Goal: Task Accomplishment & Management: Use online tool/utility

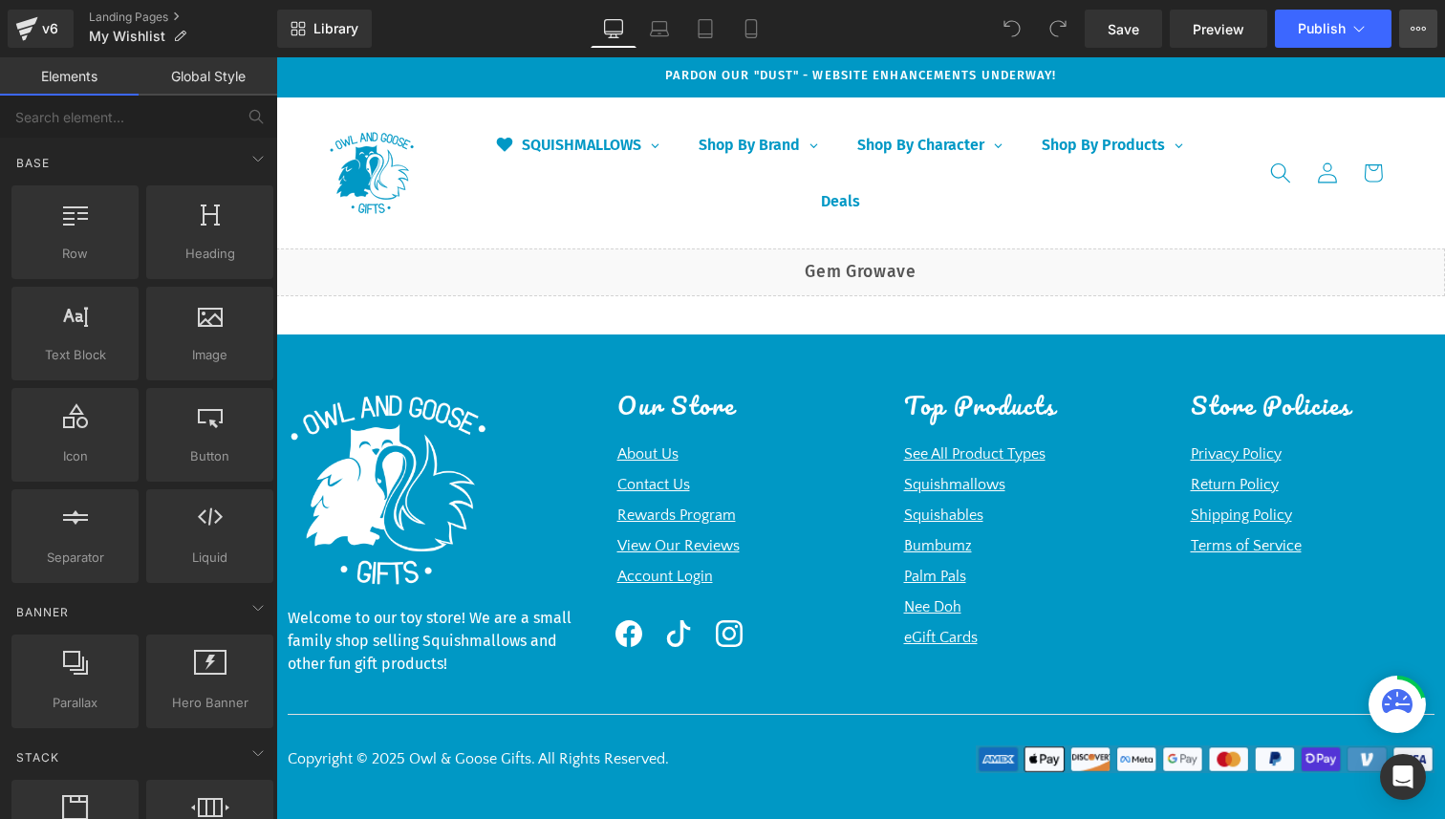
click at [1411, 41] on button "View Live Page View with current Template Save Template to Library Schedule Pub…" at bounding box center [1418, 29] width 38 height 38
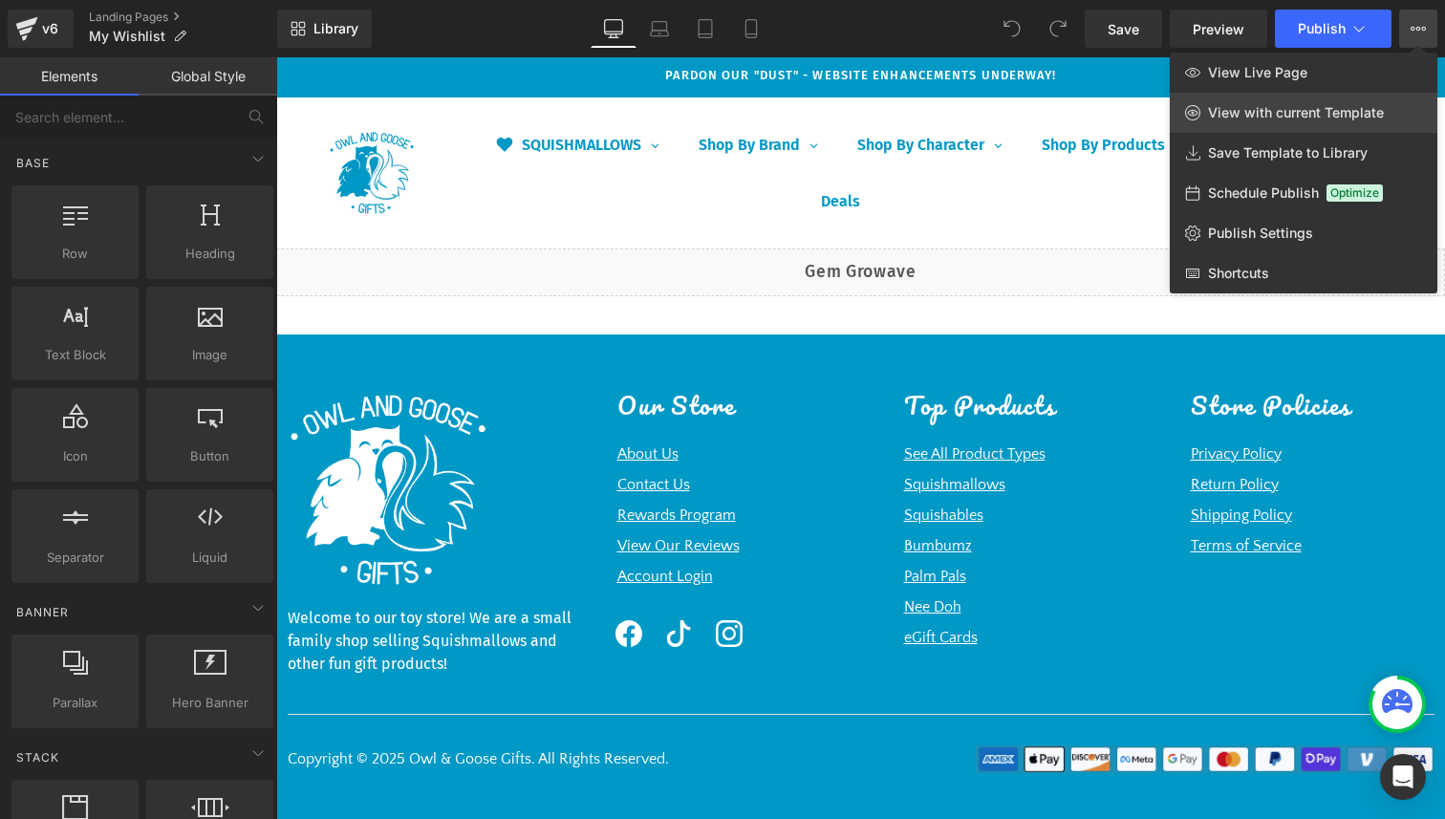
click at [1328, 108] on span "View with current Template" at bounding box center [1296, 112] width 176 height 17
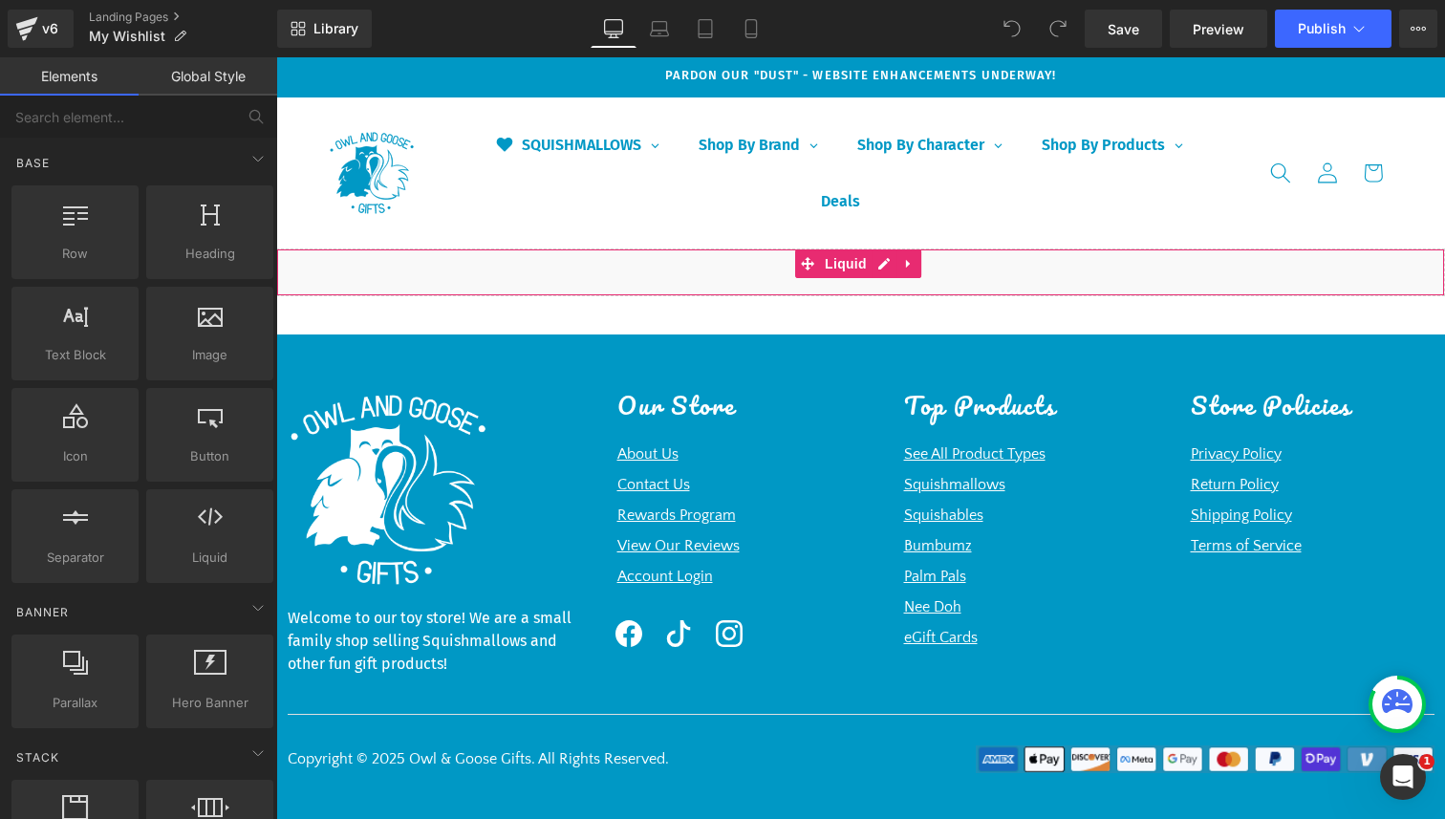
click at [520, 274] on div "Liquid" at bounding box center [860, 272] width 1169 height 48
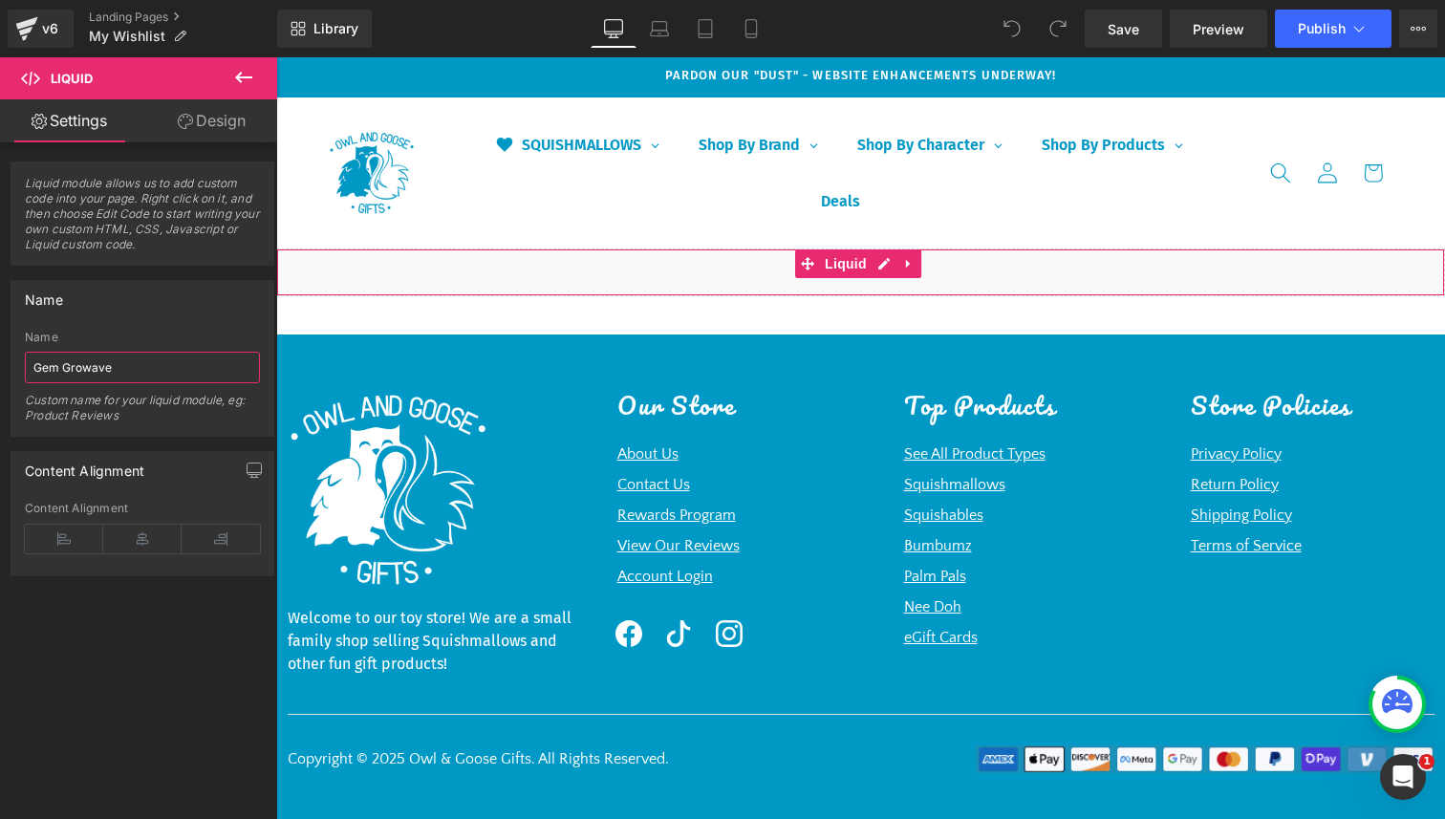
click at [135, 365] on input "Gem Growave" at bounding box center [142, 368] width 235 height 32
click at [243, 119] on link "Design" at bounding box center [211, 120] width 139 height 43
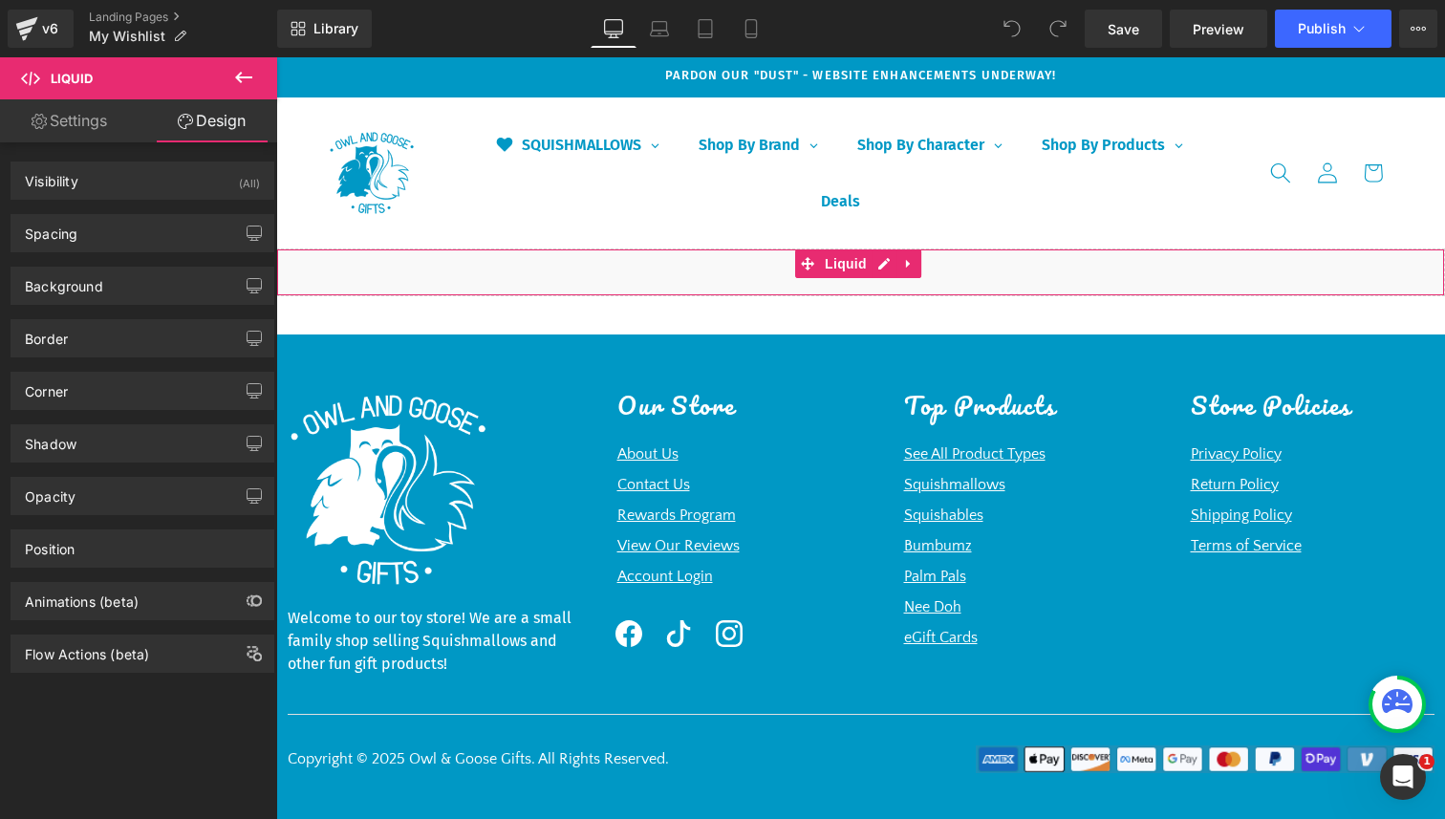
click at [76, 132] on link "Settings" at bounding box center [69, 120] width 139 height 43
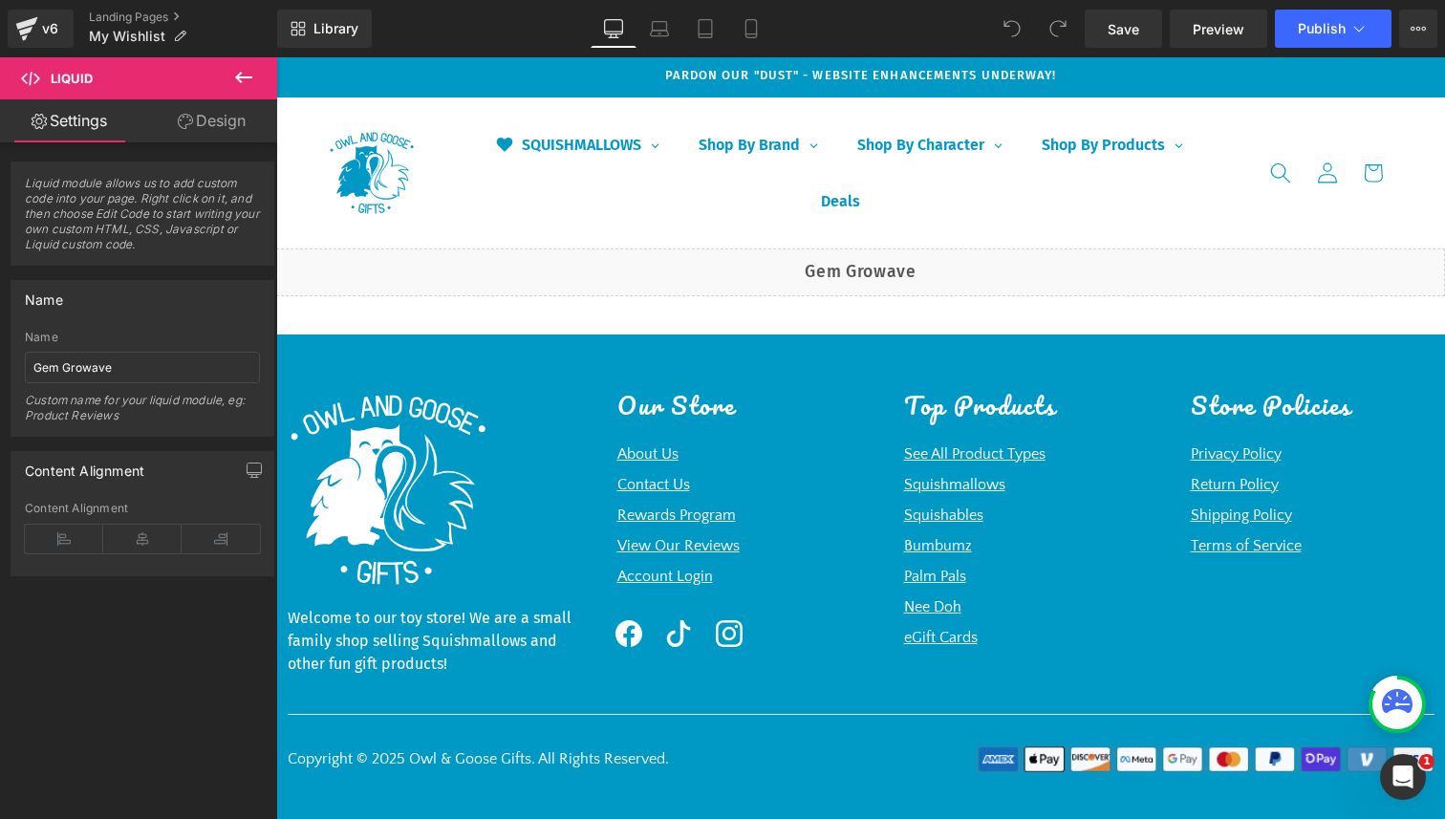
click at [247, 78] on icon at bounding box center [243, 77] width 23 height 23
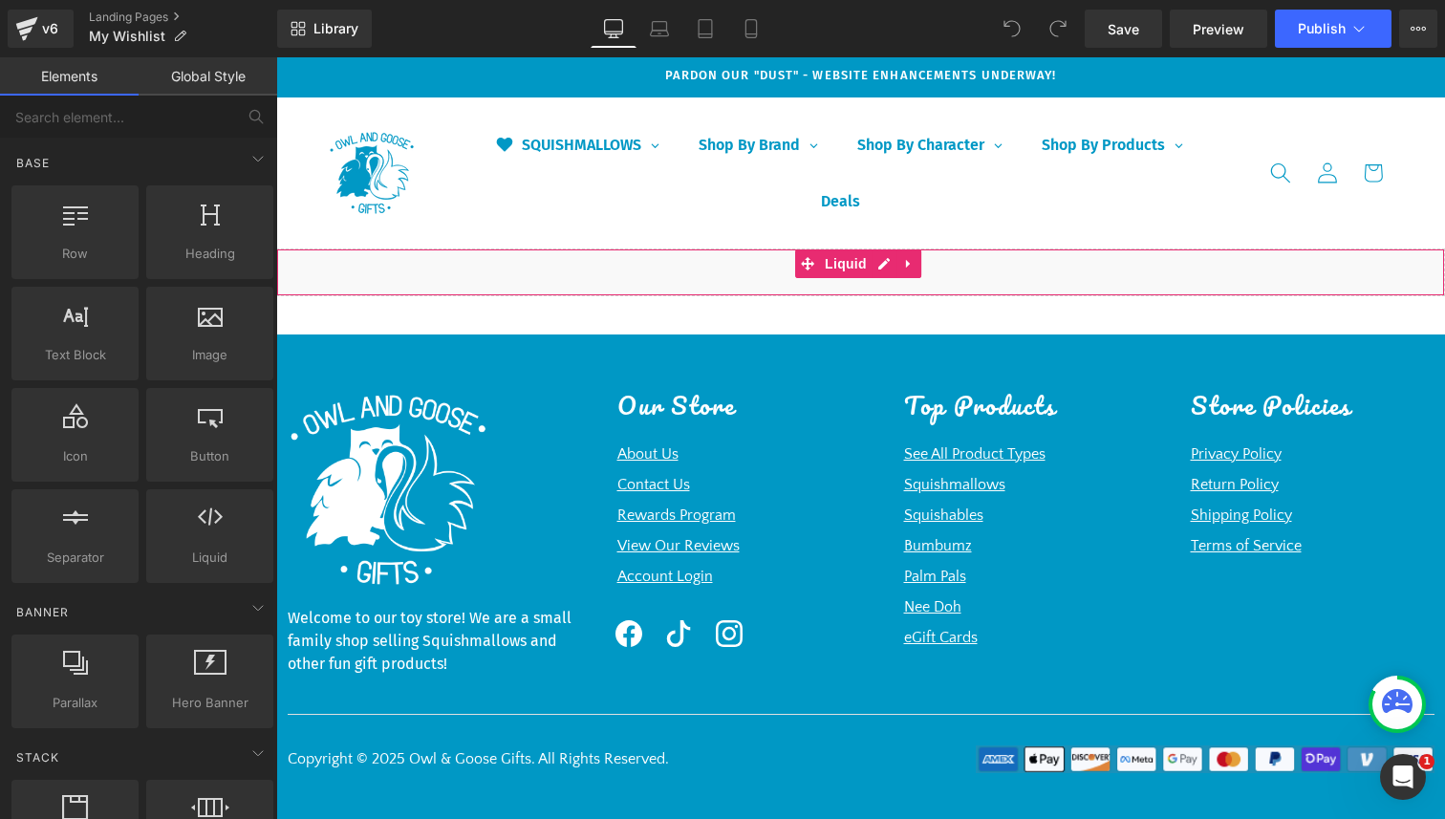
click at [507, 265] on div "Liquid" at bounding box center [860, 272] width 1169 height 48
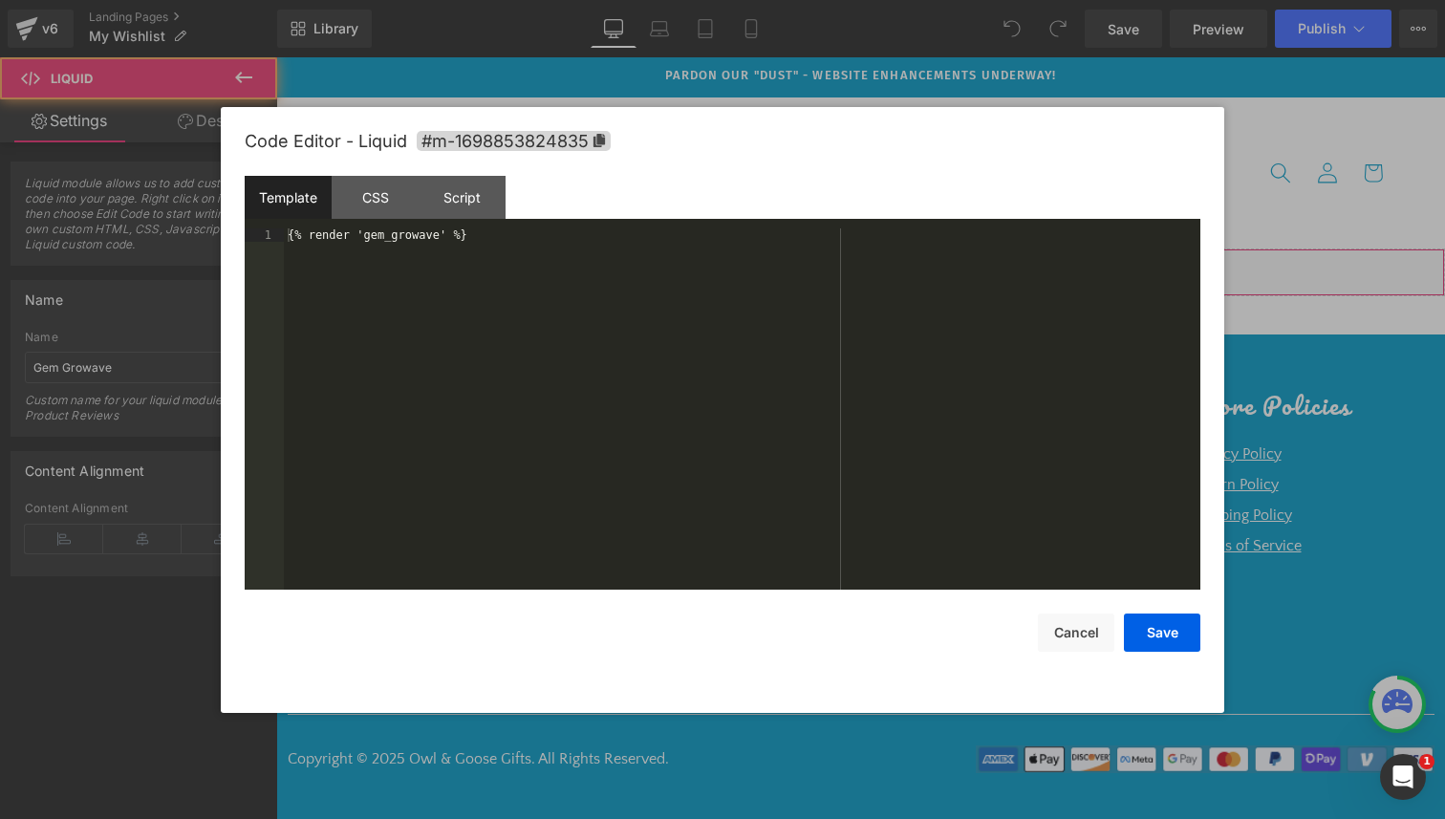
click at [882, 264] on div "Liquid" at bounding box center [860, 272] width 1169 height 48
click at [882, 264] on div "{% render 'gem_growave' %}" at bounding box center [742, 422] width 916 height 388
click at [404, 237] on div "{% render 'gem_growave' %}" at bounding box center [742, 422] width 916 height 388
click at [601, 236] on div "{% render 'gem_growave' %}" at bounding box center [742, 422] width 916 height 388
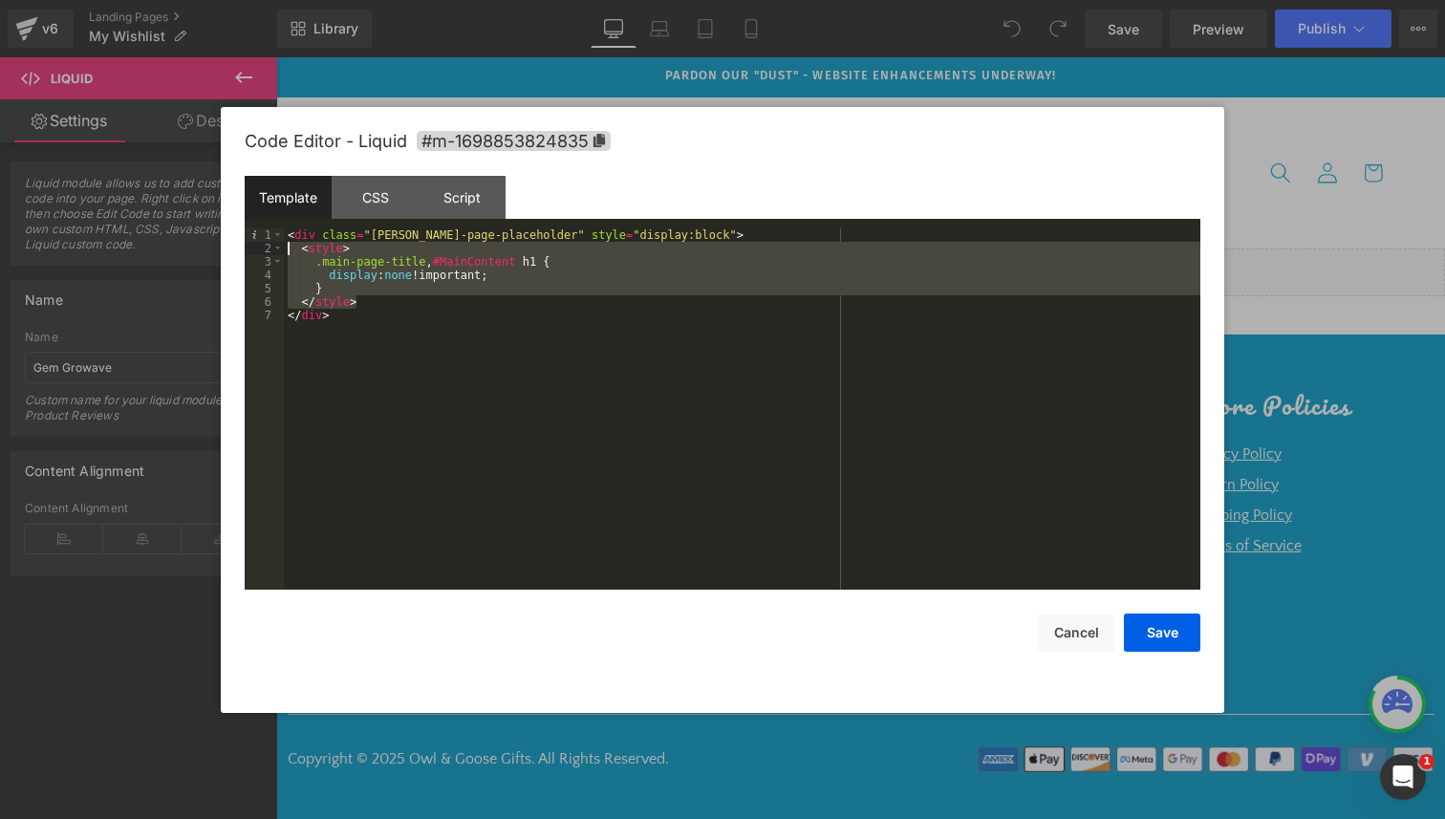
drag, startPoint x: 380, startPoint y: 306, endPoint x: 212, endPoint y: 253, distance: 176.2
click at [212, 253] on body "You are previewing how the will restyle your page. You can not edit Elements in…" at bounding box center [722, 409] width 1445 height 819
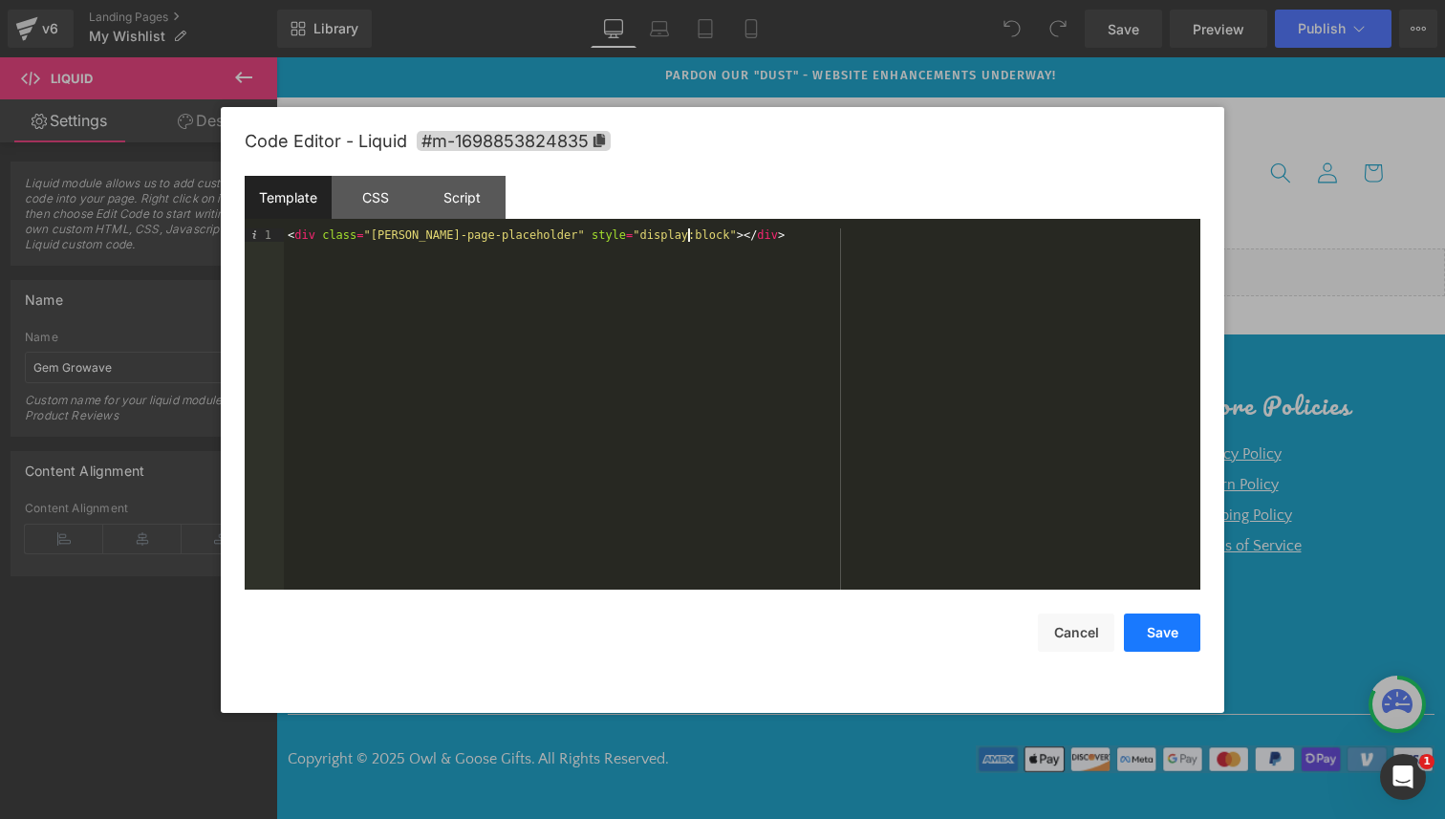
click at [1172, 622] on button "Save" at bounding box center [1162, 632] width 76 height 38
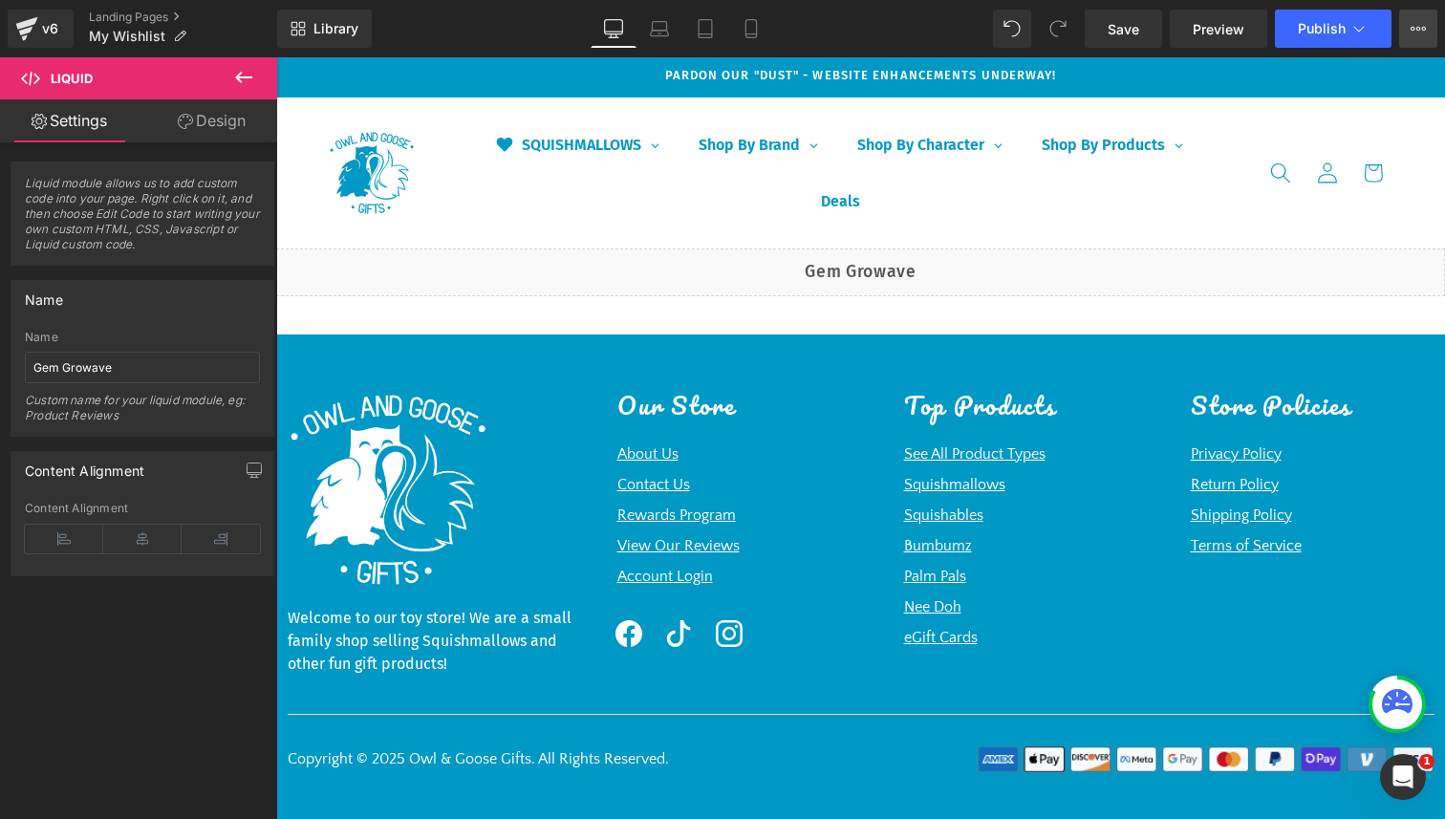
click at [1415, 40] on button "View Live Page View with current Template Save Template to Library Schedule Pub…" at bounding box center [1418, 29] width 38 height 38
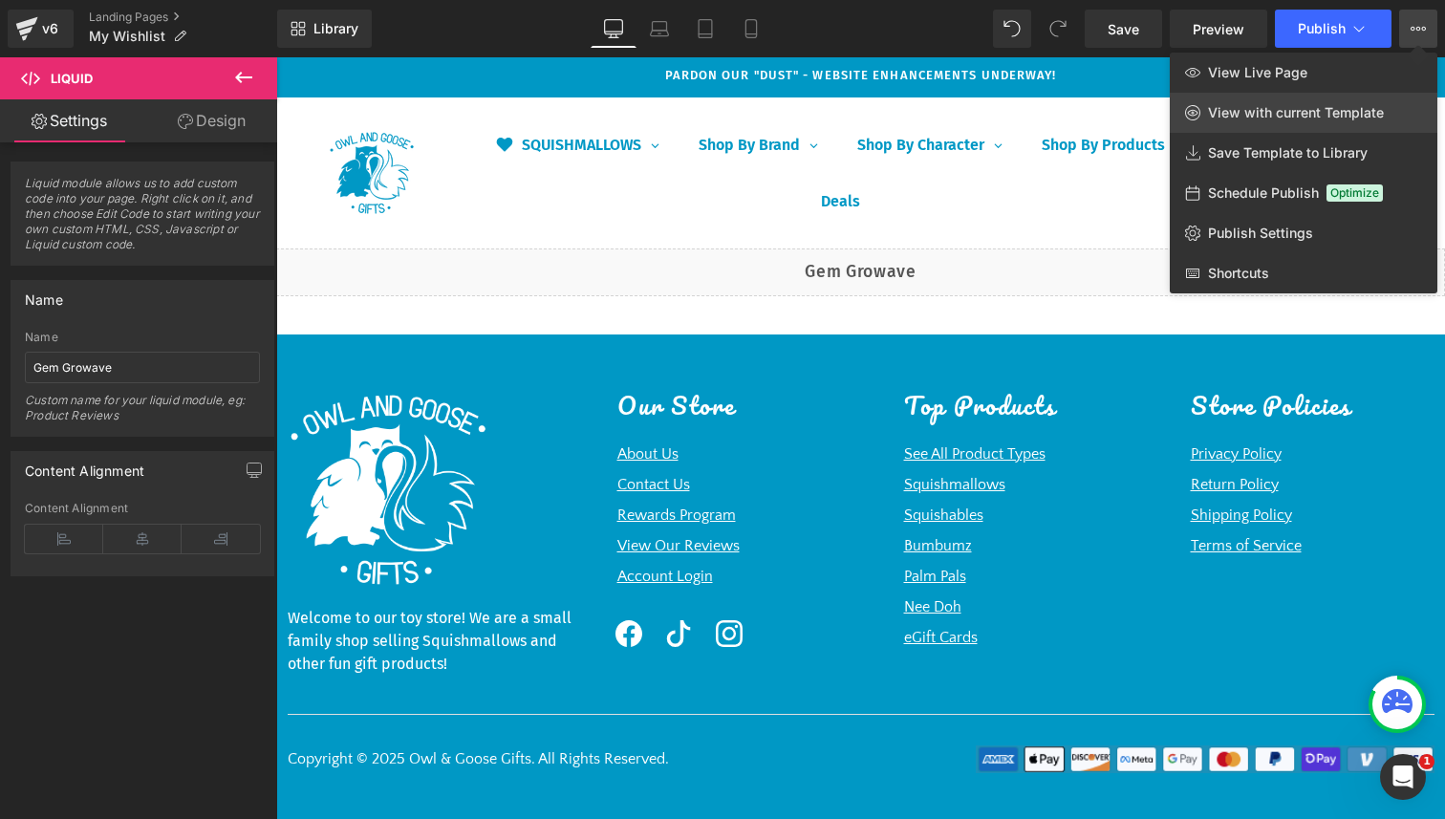
click at [1333, 116] on span "View with current Template" at bounding box center [1296, 112] width 176 height 17
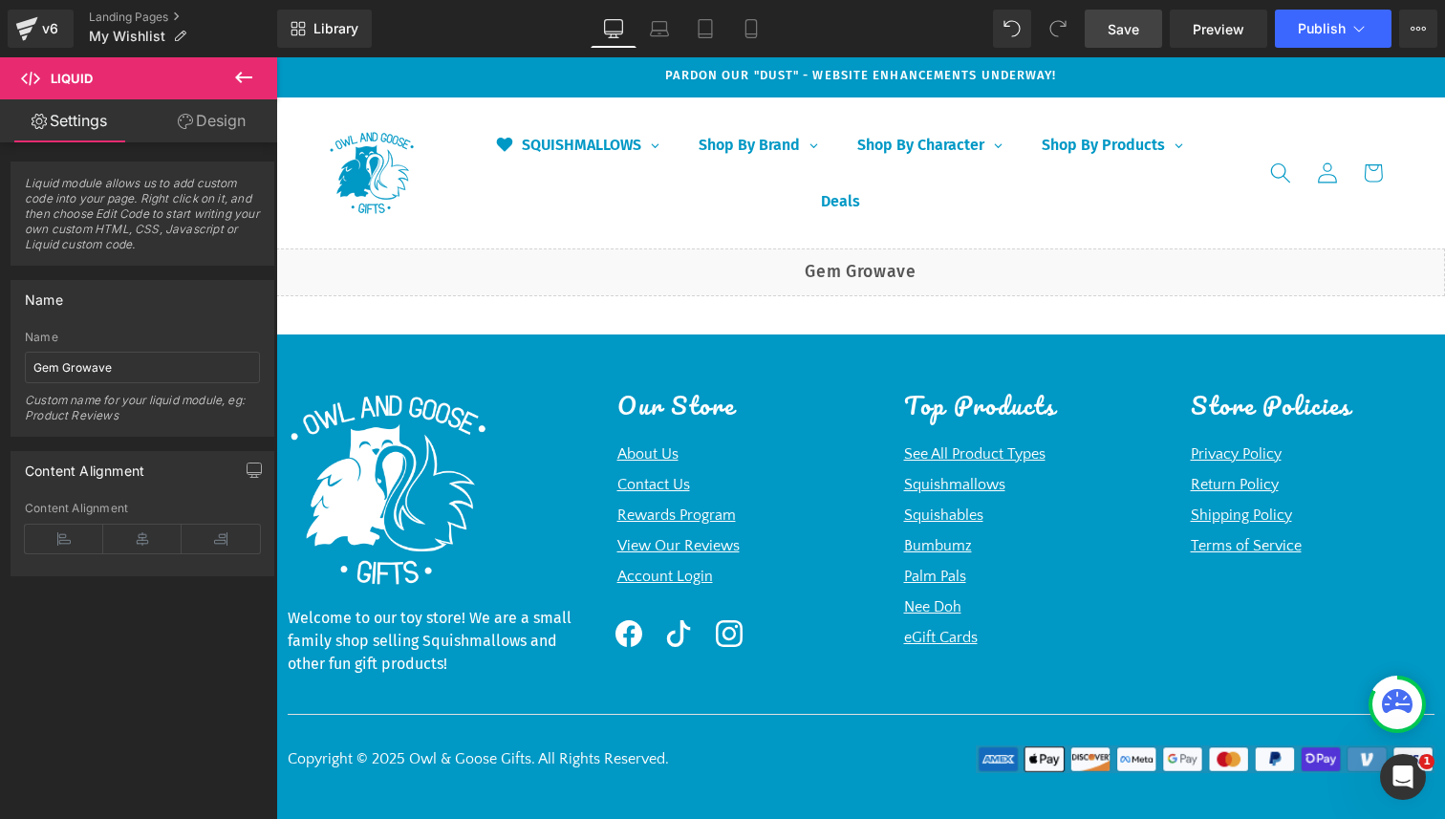
click at [1107, 37] on link "Save" at bounding box center [1123, 29] width 77 height 38
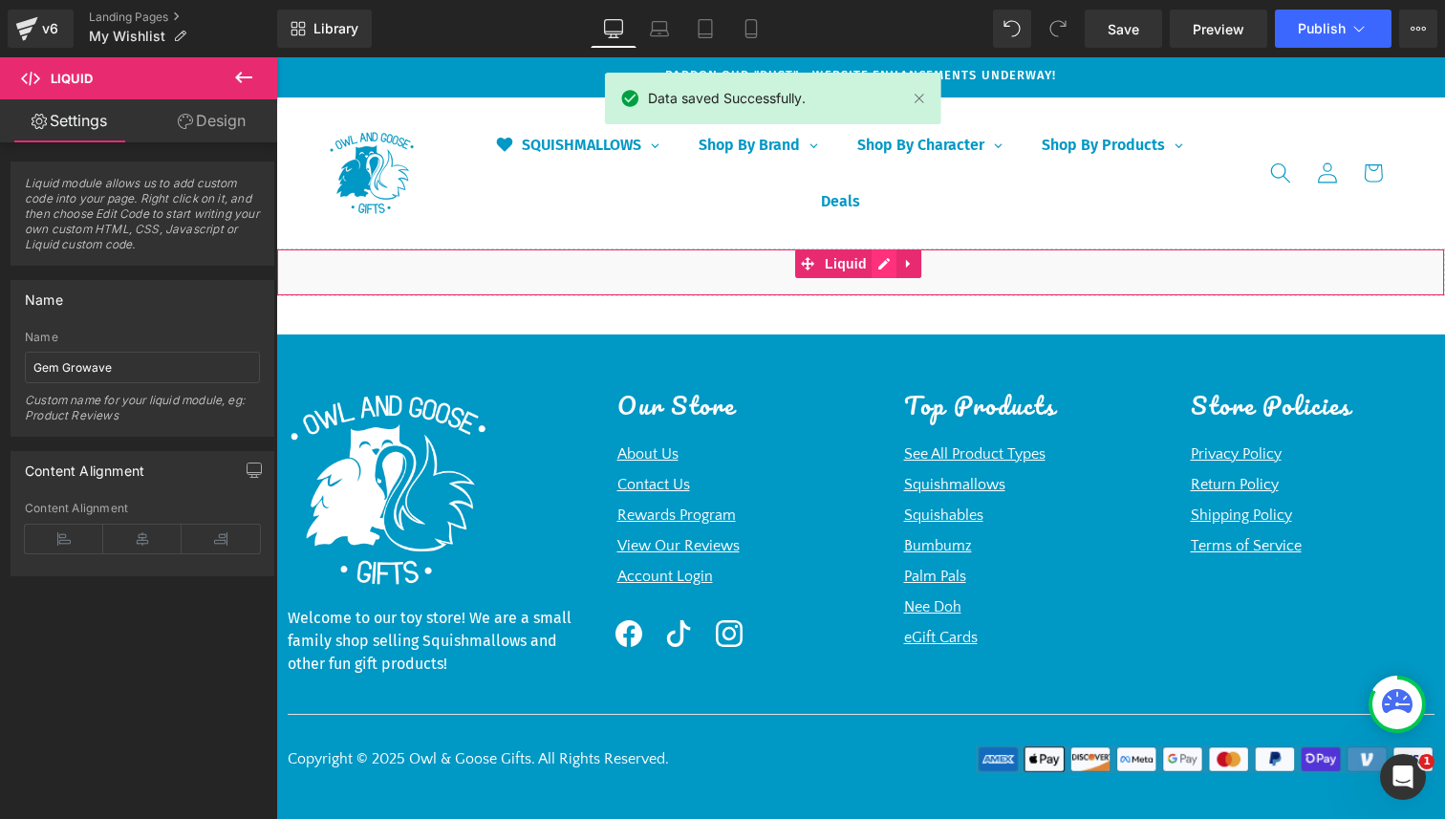
click at [878, 261] on icon at bounding box center [883, 263] width 13 height 14
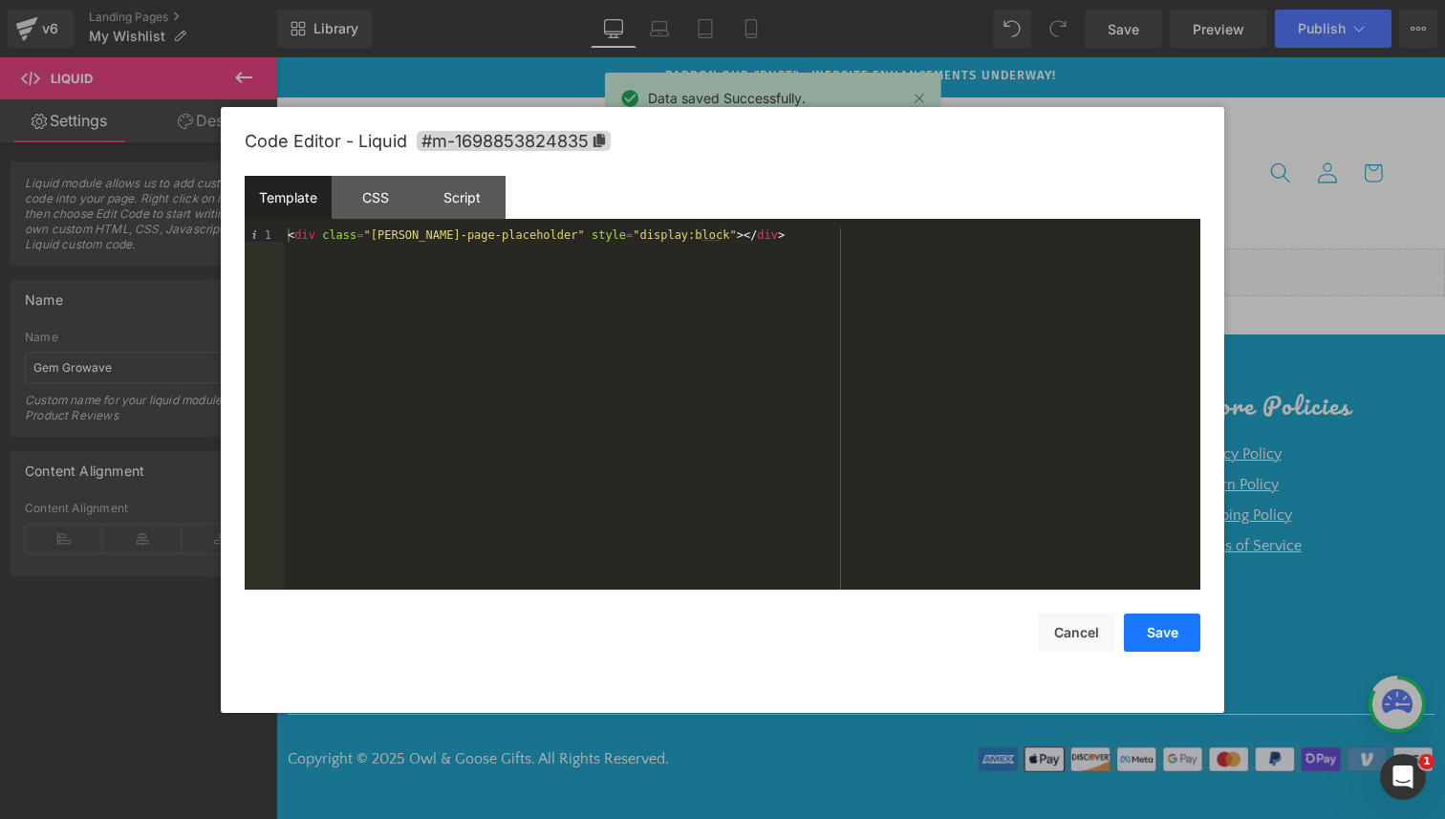
click at [1165, 647] on button "Save" at bounding box center [1162, 632] width 76 height 38
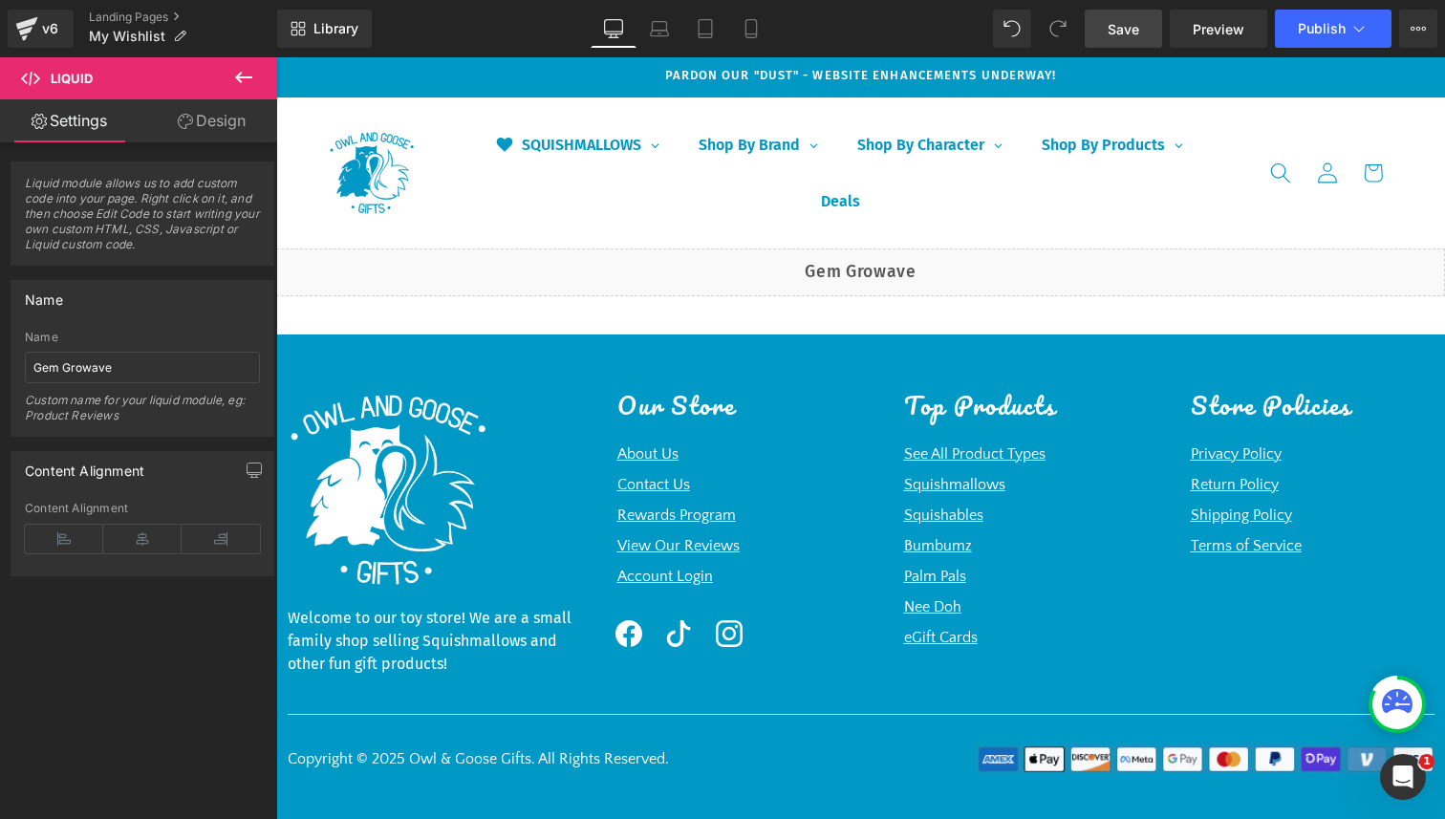
click at [1114, 41] on link "Save" at bounding box center [1123, 29] width 77 height 38
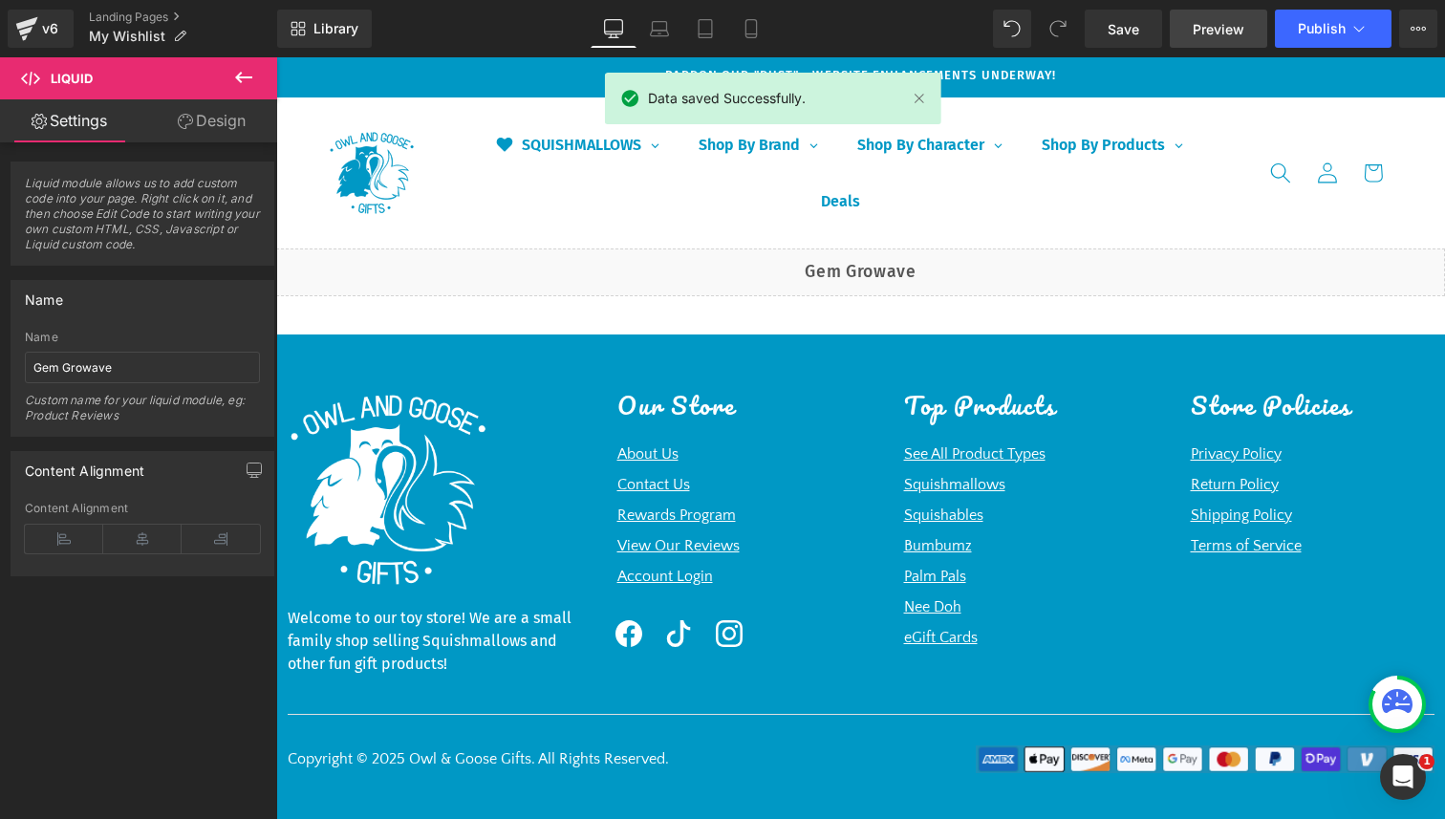
click at [1202, 26] on span "Preview" at bounding box center [1219, 29] width 52 height 20
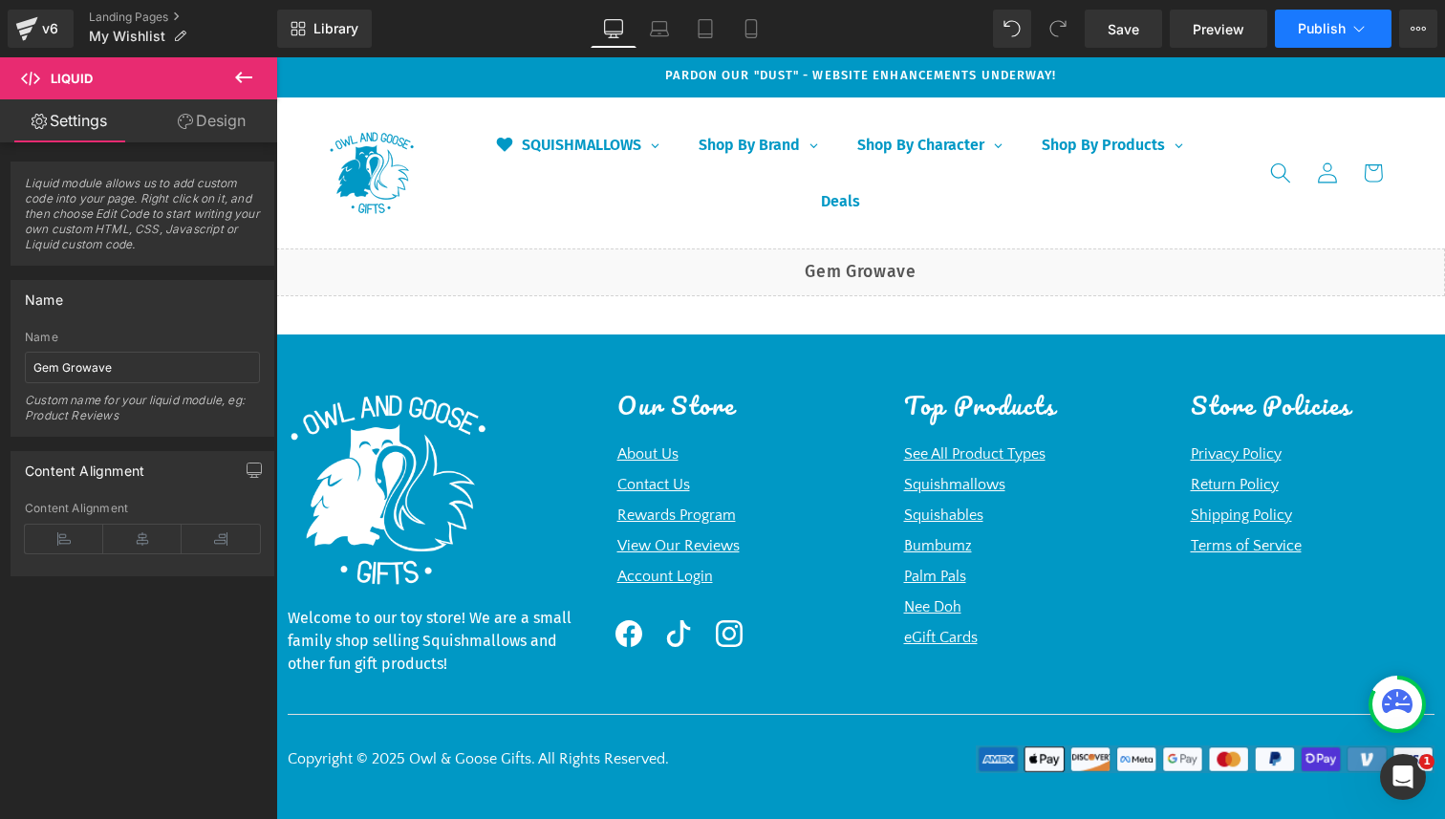
click at [1329, 23] on span "Publish" at bounding box center [1322, 28] width 48 height 15
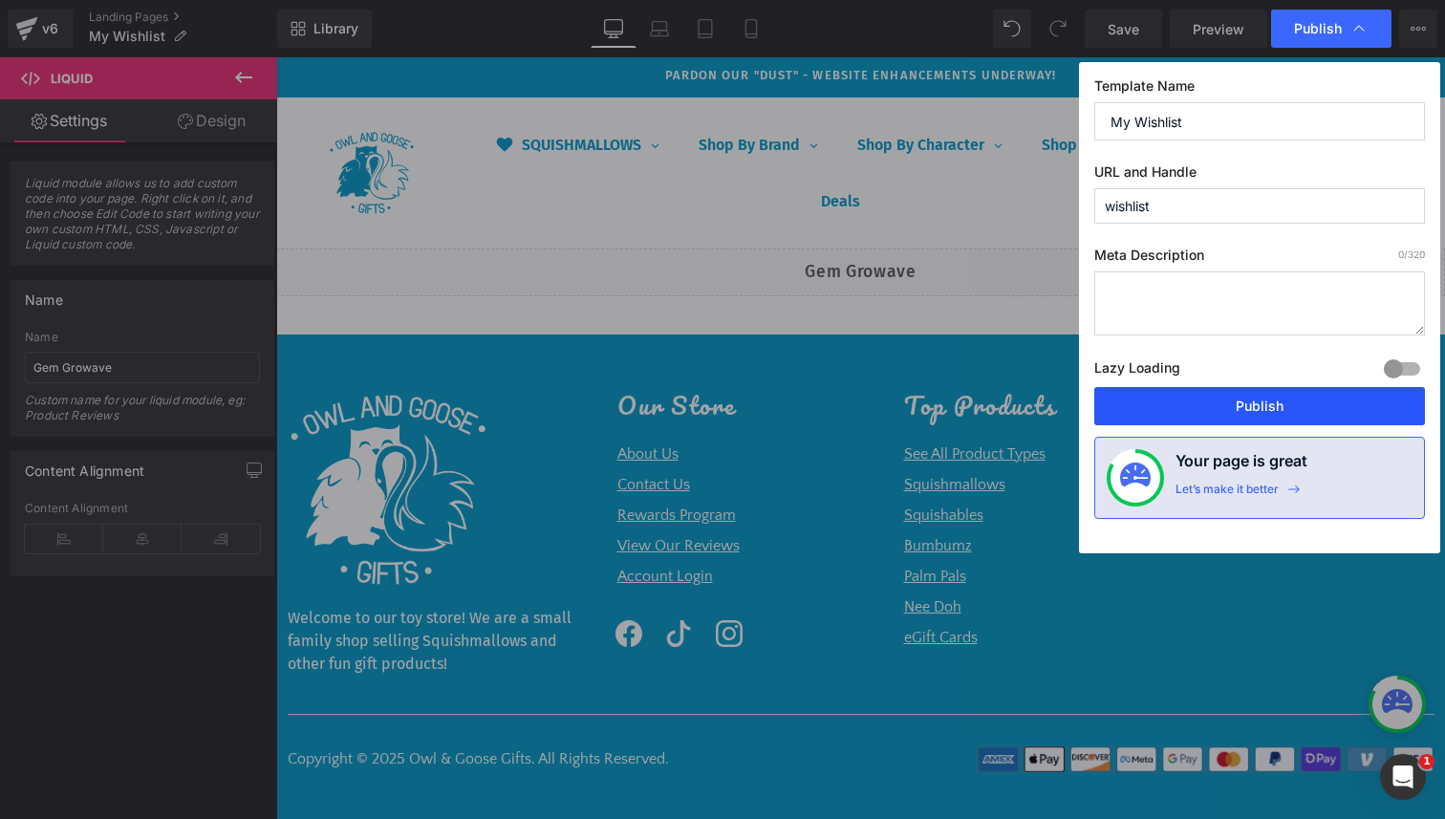
click at [1275, 403] on button "Publish" at bounding box center [1259, 406] width 331 height 38
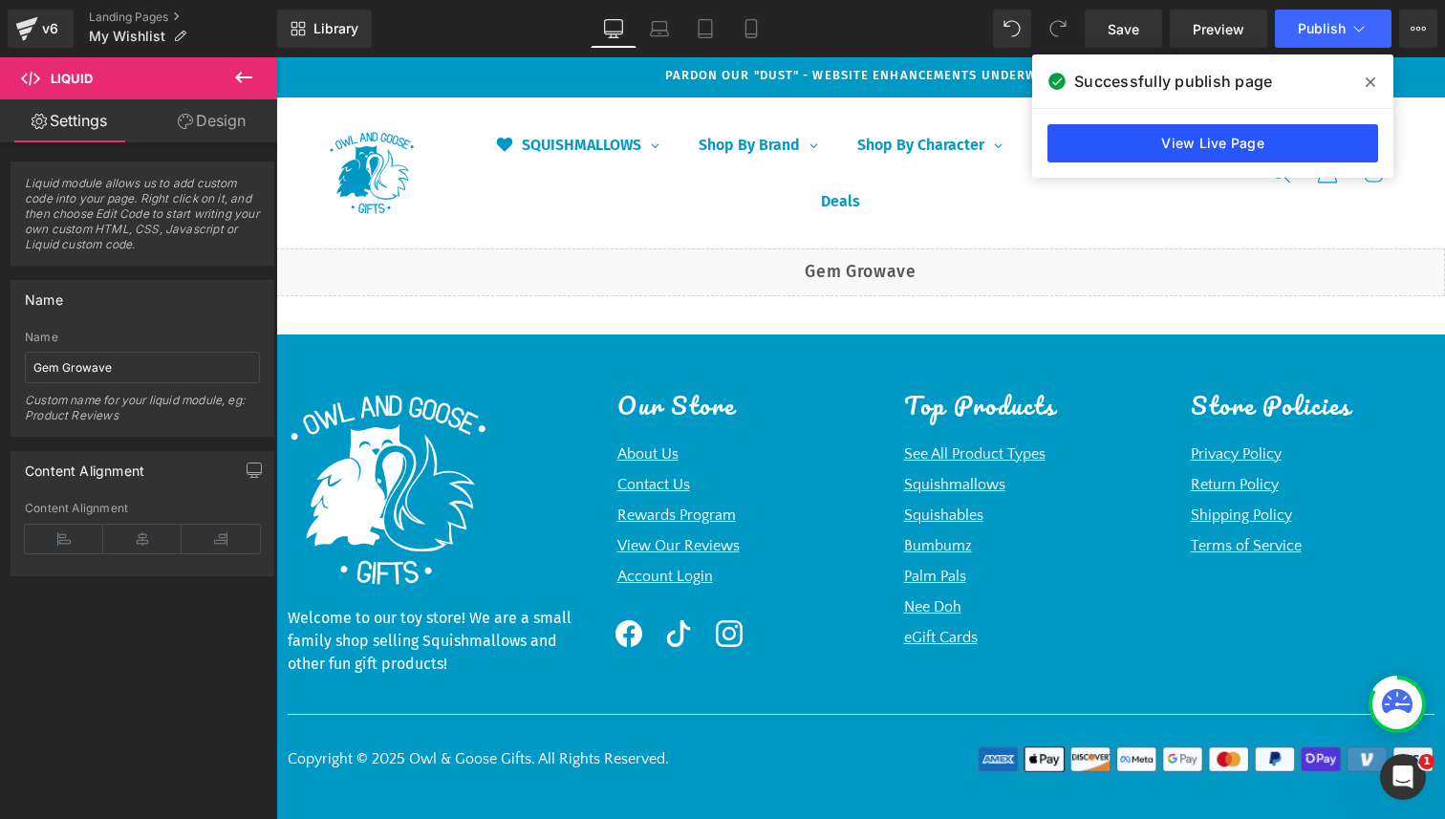
click at [1251, 145] on link "View Live Page" at bounding box center [1212, 143] width 331 height 38
